Goal: Task Accomplishment & Management: Manage account settings

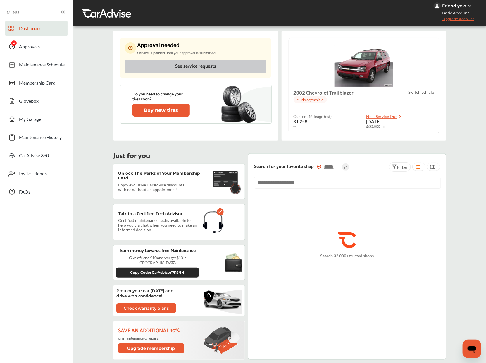
click at [201, 61] on button "See service requests" at bounding box center [195, 66] width 141 height 13
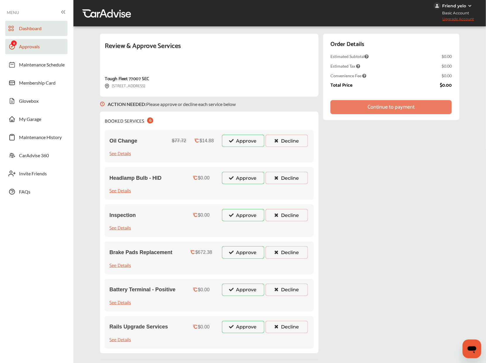
click at [48, 29] on link "Dashboard" at bounding box center [36, 28] width 62 height 15
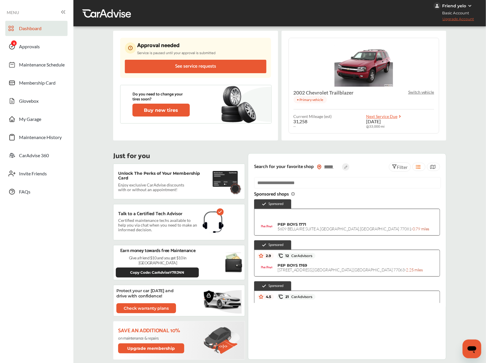
click at [417, 93] on p "Switch vehicle" at bounding box center [421, 92] width 26 height 5
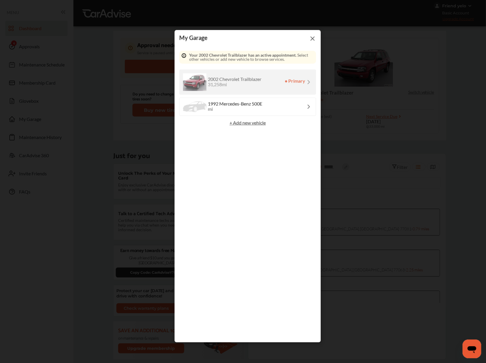
click at [221, 104] on div "1992 Mercedes-Benz 500E" at bounding box center [235, 104] width 54 height 5
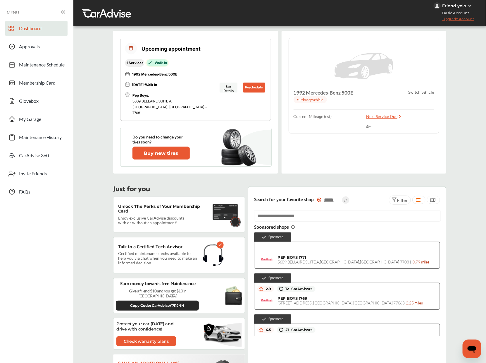
click at [428, 93] on p "Switch vehicle" at bounding box center [421, 92] width 26 height 5
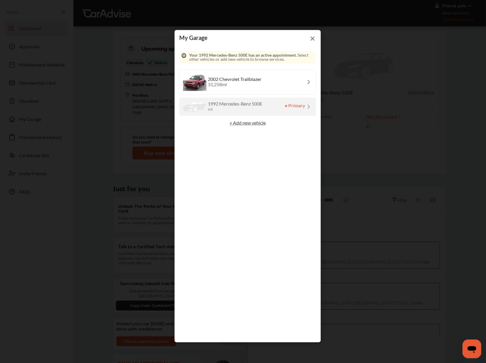
click at [263, 77] on div "2002 Chevrolet Trailblazer 31,258 mi" at bounding box center [247, 82] width 137 height 25
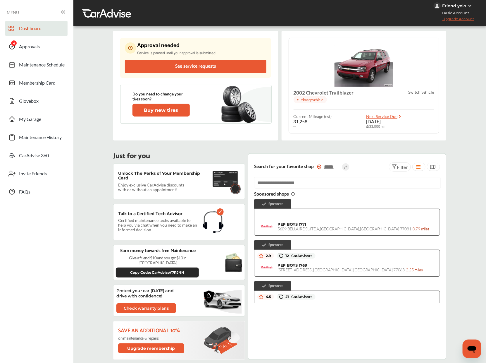
click at [418, 93] on p "Switch vehicle" at bounding box center [421, 92] width 26 height 5
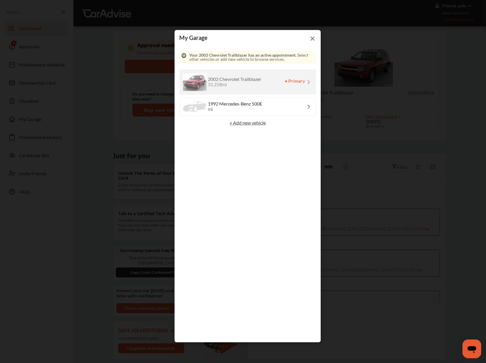
click at [237, 122] on p "+ Add new vehicle" at bounding box center [247, 123] width 137 height 5
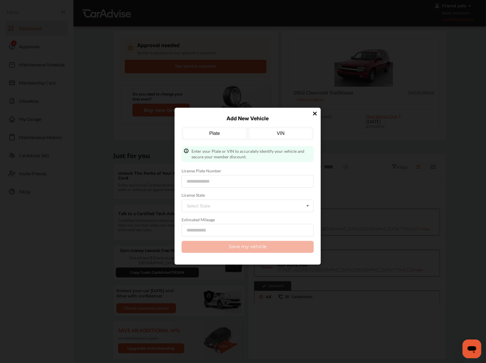
click at [275, 131] on link "VIN" at bounding box center [281, 133] width 63 height 11
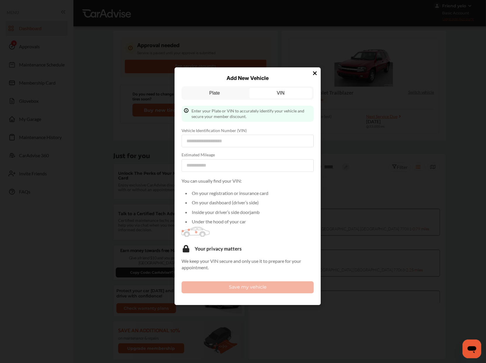
click at [207, 149] on form "Vehicle Identification Number (VIN) Estimated Mileage" at bounding box center [248, 150] width 132 height 44
click at [207, 145] on input at bounding box center [248, 141] width 132 height 13
paste input "**********"
type input "**********"
click at [207, 166] on input "number" at bounding box center [248, 165] width 132 height 13
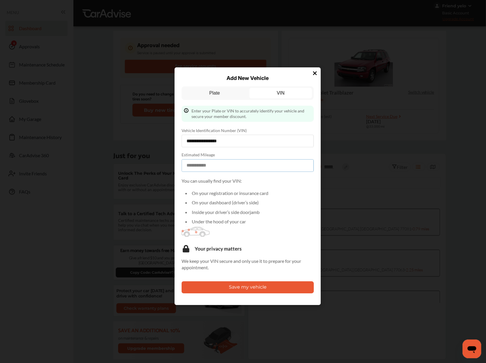
type input "**"
click at [205, 287] on button "Save my vehicle" at bounding box center [248, 287] width 132 height 12
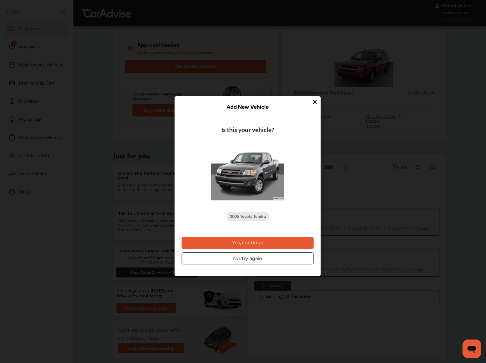
click at [240, 242] on button "Yes, continue" at bounding box center [248, 243] width 132 height 12
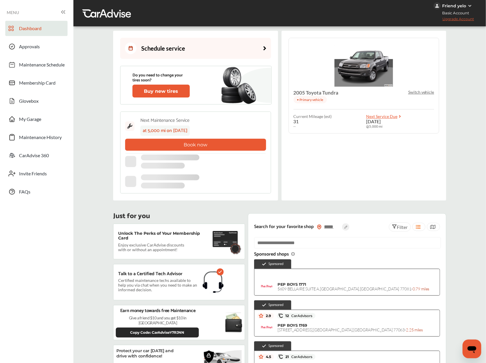
click at [417, 94] on p "Switch vehicle" at bounding box center [421, 92] width 26 height 5
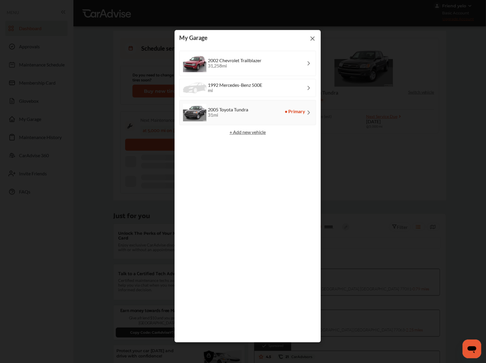
click at [232, 136] on div "Select a vehicle 2002 Chevrolet Trailblazer 31,258 mi 1992 Mercedes-Benz 500E m…" at bounding box center [247, 194] width 137 height 287
click at [236, 134] on p "+ Add new vehicle" at bounding box center [247, 132] width 137 height 5
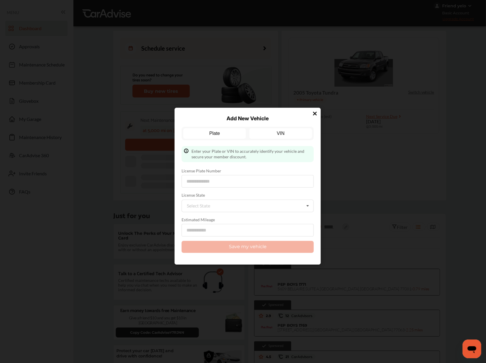
click at [286, 137] on link "VIN" at bounding box center [281, 133] width 63 height 11
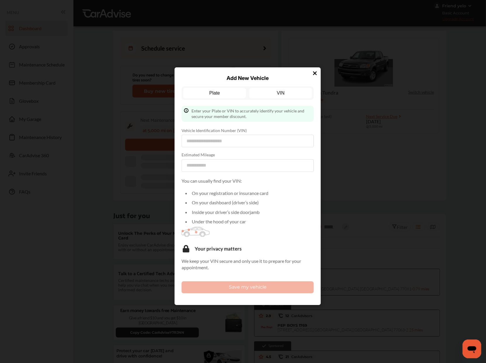
click at [226, 96] on link "Plate" at bounding box center [214, 93] width 63 height 11
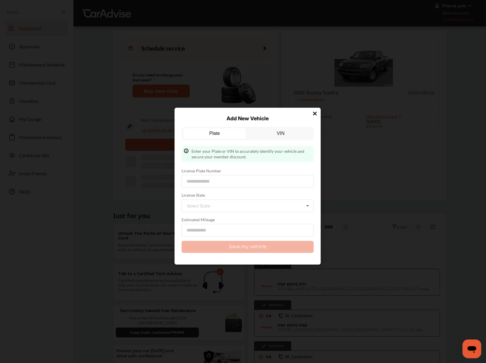
click at [281, 127] on div "Plate VIN" at bounding box center [248, 133] width 132 height 13
click at [279, 129] on link "VIN" at bounding box center [281, 133] width 63 height 11
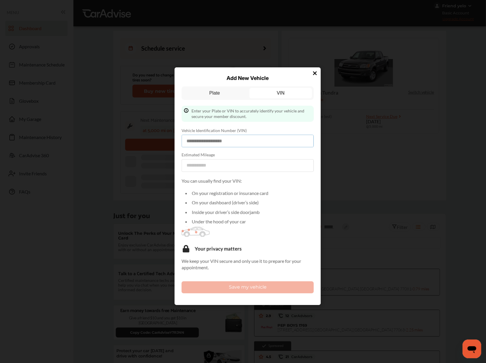
click at [224, 142] on input at bounding box center [248, 141] width 132 height 13
paste input "**********"
type input "**********"
click at [232, 159] on input "number" at bounding box center [248, 165] width 132 height 13
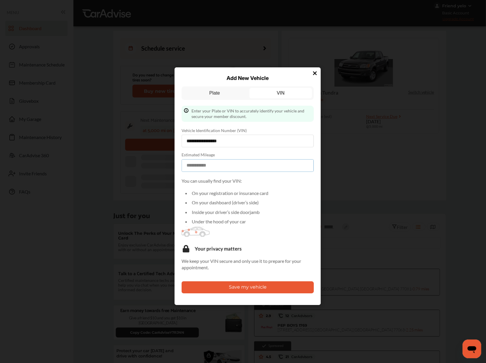
type input "***"
click at [223, 289] on button "Save my vehicle" at bounding box center [248, 287] width 132 height 12
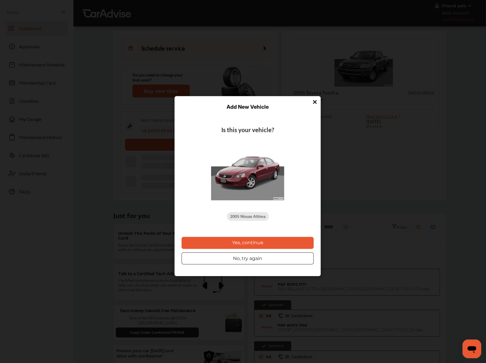
click at [247, 242] on button "Yes, continue" at bounding box center [248, 243] width 132 height 12
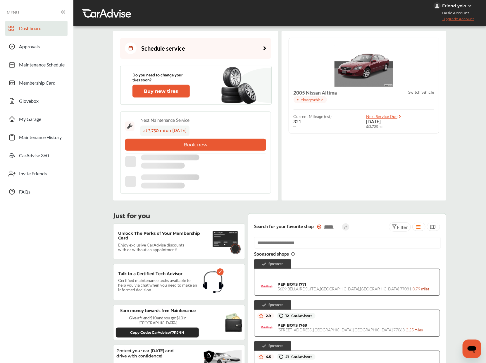
click at [418, 90] on p "Switch vehicle" at bounding box center [421, 92] width 26 height 5
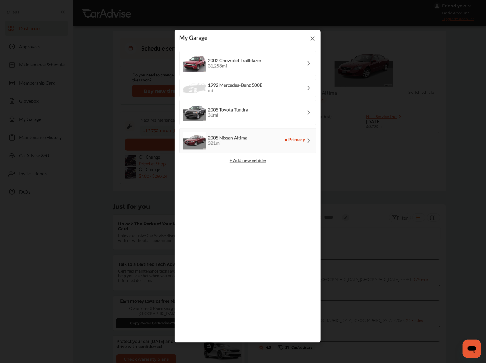
click at [312, 37] on img at bounding box center [312, 38] width 7 height 7
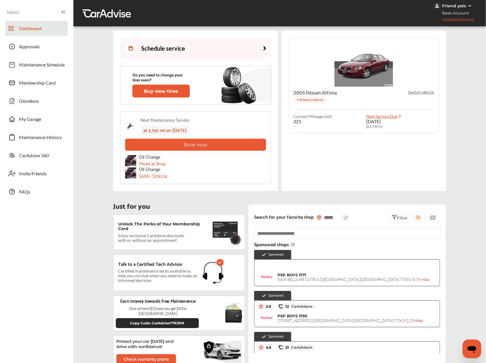
click at [417, 92] on p "Switch vehicle" at bounding box center [421, 92] width 26 height 5
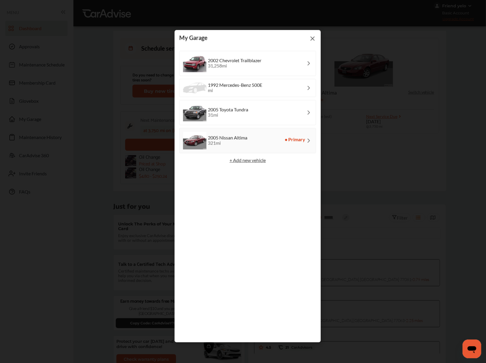
click at [312, 40] on img at bounding box center [312, 38] width 7 height 7
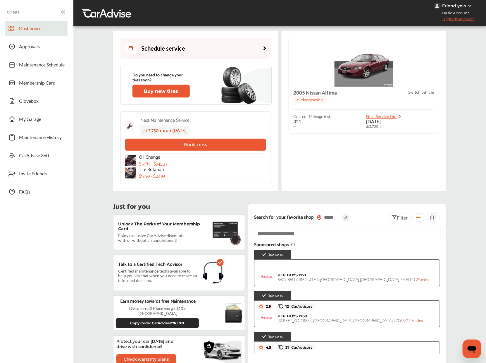
click at [455, 25] on div "Friend yelo Basic Account Upgrade Account" at bounding box center [460, 13] width 52 height 26
click at [455, 22] on span "Upgrade Account" at bounding box center [454, 20] width 40 height 7
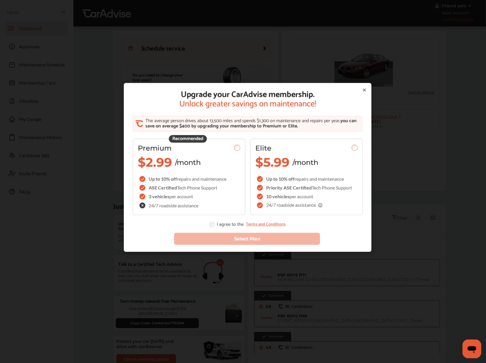
click at [363, 84] on div "Upgrade your CarAdvise membership. Unlock greater savings on maintenance! The a…" at bounding box center [248, 167] width 248 height 169
click at [363, 85] on div "Upgrade your CarAdvise membership. Unlock greater savings on maintenance! The a…" at bounding box center [248, 167] width 248 height 169
click at [363, 93] on div "Upgrade your CarAdvise membership. Unlock greater savings on maintenance! The a…" at bounding box center [248, 158] width 234 height 137
click at [364, 90] on icon at bounding box center [364, 90] width 5 height 5
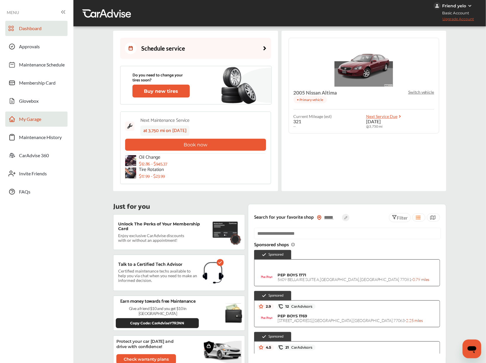
click at [39, 120] on span "My Garage" at bounding box center [30, 120] width 22 height 8
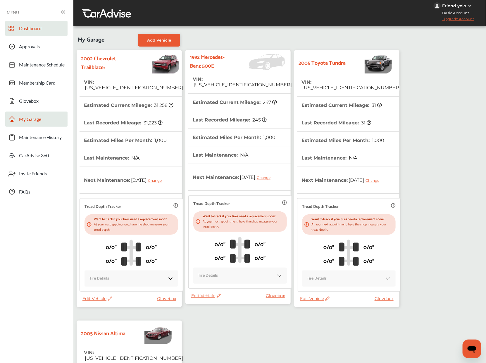
click at [37, 31] on span "Dashboard" at bounding box center [30, 29] width 23 height 8
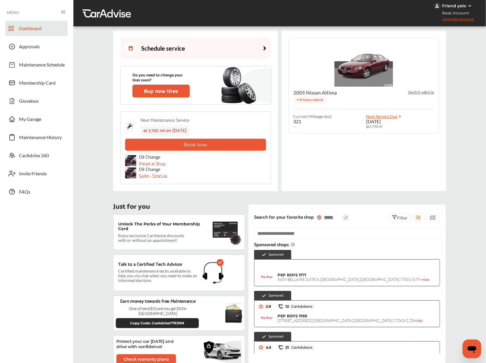
click at [469, 18] on span "Upgrade Account" at bounding box center [454, 20] width 40 height 7
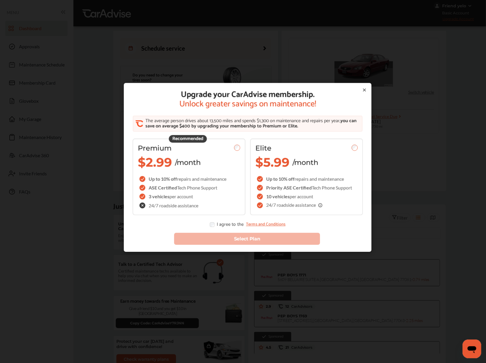
click at [365, 91] on icon at bounding box center [364, 90] width 5 height 5
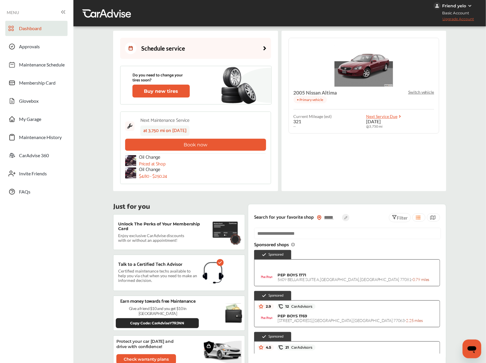
click at [417, 90] on p "Switch vehicle" at bounding box center [421, 92] width 26 height 5
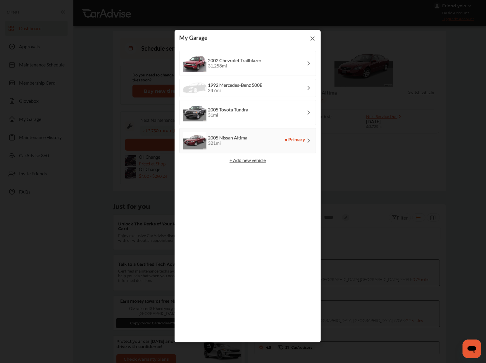
click at [252, 99] on div "Select a vehicle 2002 Chevrolet Trailblazer 31,258 mi 1992 Mercedes-Benz 500E 2…" at bounding box center [247, 194] width 137 height 287
click at [250, 102] on div "2005 Toyota Tundra 31 mi" at bounding box center [247, 112] width 137 height 25
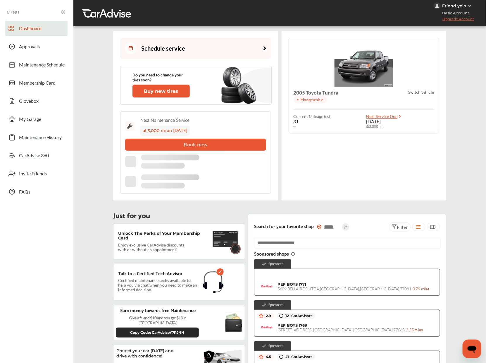
click at [412, 91] on p "Switch vehicle" at bounding box center [421, 92] width 26 height 5
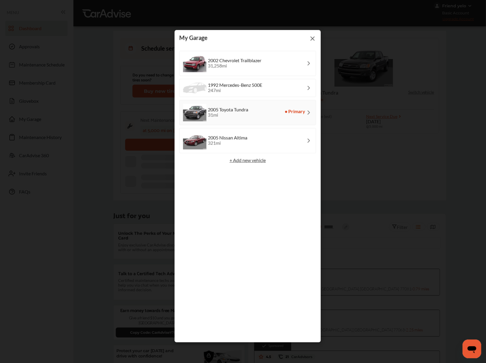
click at [276, 77] on div "Select a vehicle 2002 Chevrolet Trailblazer 31,258 mi 1992 Mercedes-Benz 500E 2…" at bounding box center [247, 194] width 137 height 287
click at [275, 78] on div "Select a vehicle 2002 Chevrolet Trailblazer 31,258 mi 1992 Mercedes-Benz 500E 2…" at bounding box center [247, 194] width 137 height 287
click at [274, 85] on div "1992 Mercedes-Benz 500E 247 mi" at bounding box center [247, 88] width 137 height 18
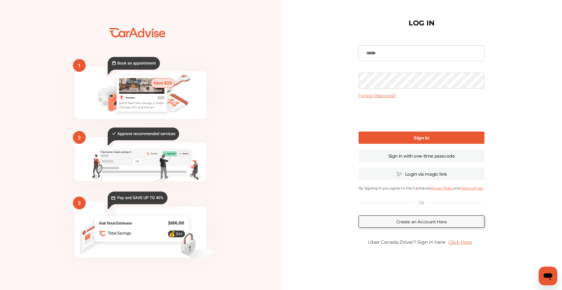
click at [402, 51] on input at bounding box center [421, 53] width 126 height 16
type input "**********"
click at [382, 133] on link "Sign In" at bounding box center [421, 138] width 126 height 12
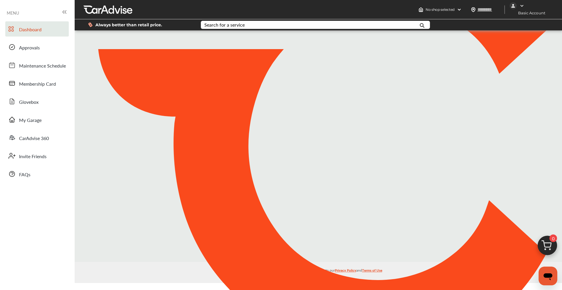
type input "*****"
